Goal: Navigation & Orientation: Find specific page/section

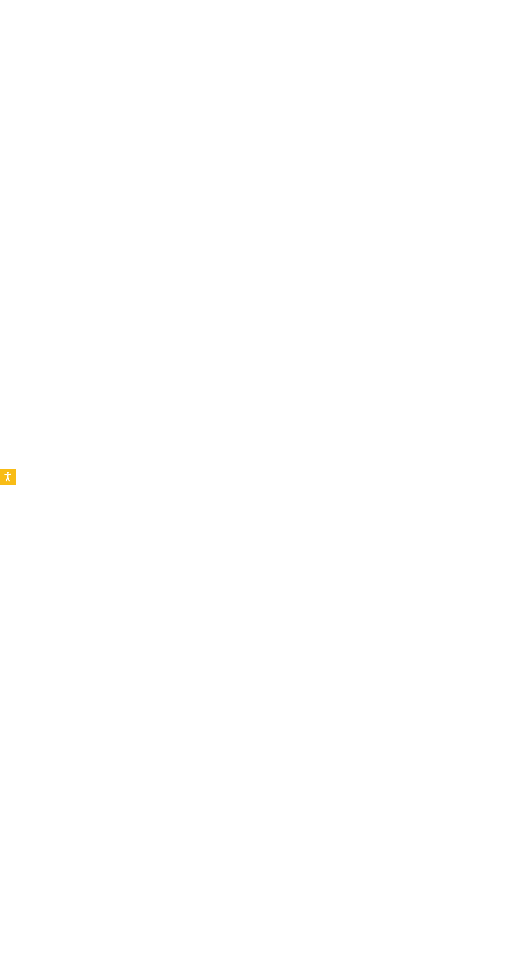
click at [271, 399] on body "Consent Details [#IABV2SETTINGS#] About This website uses cookies We use cookie…" at bounding box center [253, 477] width 507 height 954
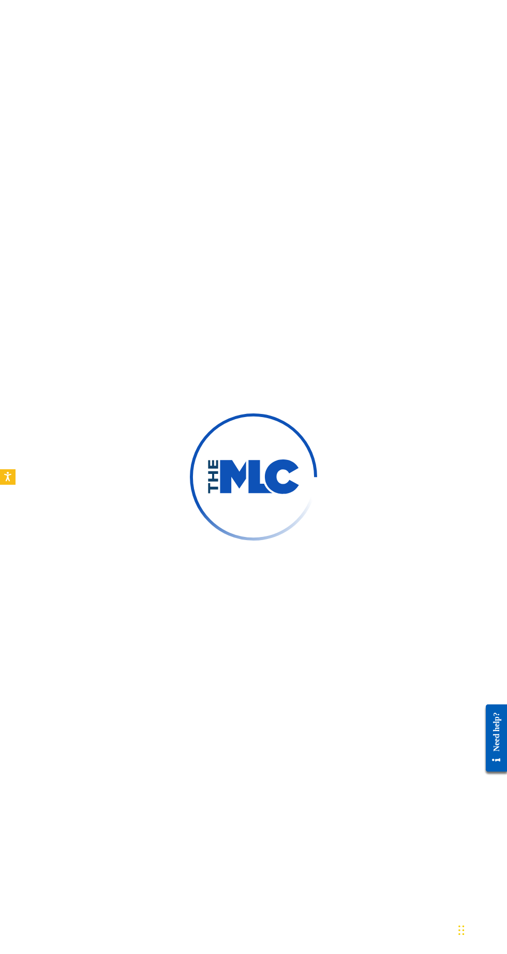
click at [219, 263] on div at bounding box center [253, 477] width 507 height 954
click at [248, 305] on div at bounding box center [253, 477] width 507 height 954
click at [249, 276] on div at bounding box center [253, 477] width 507 height 954
click at [239, 280] on div at bounding box center [253, 477] width 507 height 954
click at [276, 425] on div at bounding box center [253, 477] width 507 height 954
